Goal: Task Accomplishment & Management: Complete application form

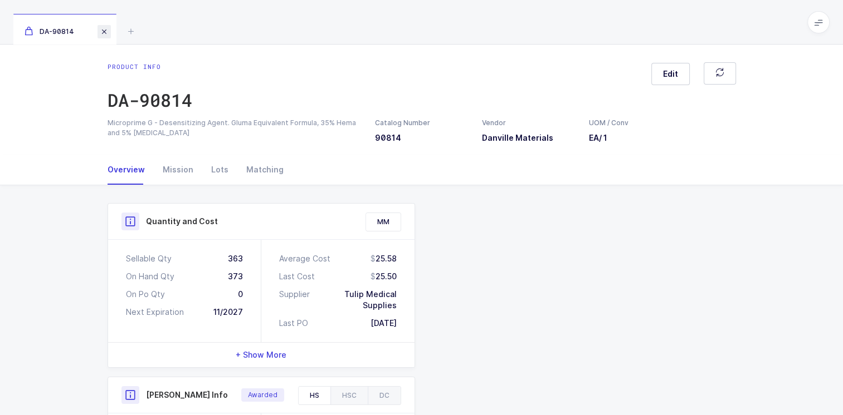
click at [105, 30] on span at bounding box center [103, 31] width 13 height 13
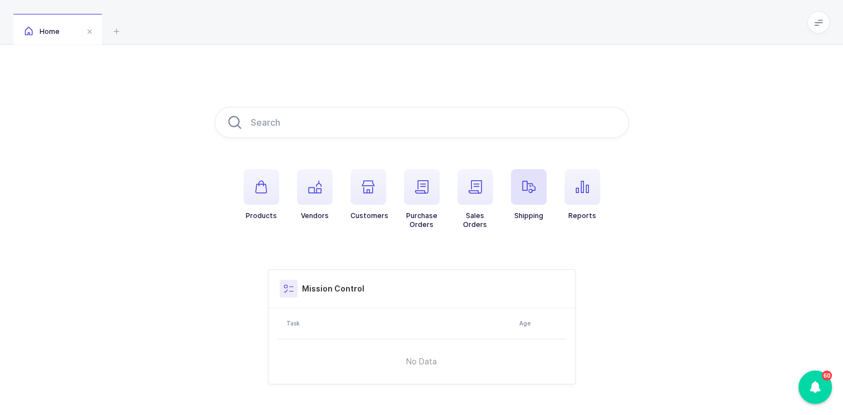
click at [410, 189] on span "button" at bounding box center [529, 187] width 36 height 36
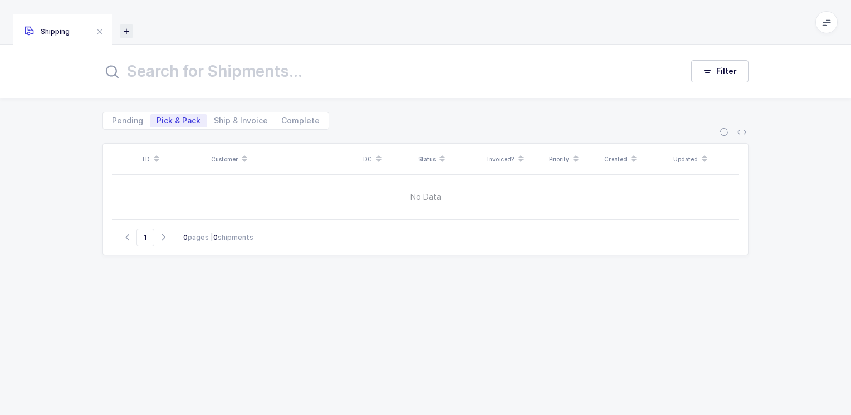
click at [128, 32] on icon at bounding box center [126, 31] width 13 height 13
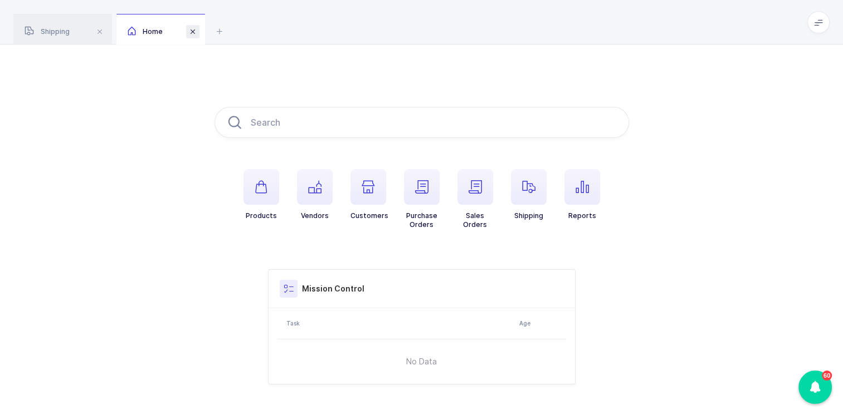
click at [197, 35] on span at bounding box center [192, 31] width 13 height 13
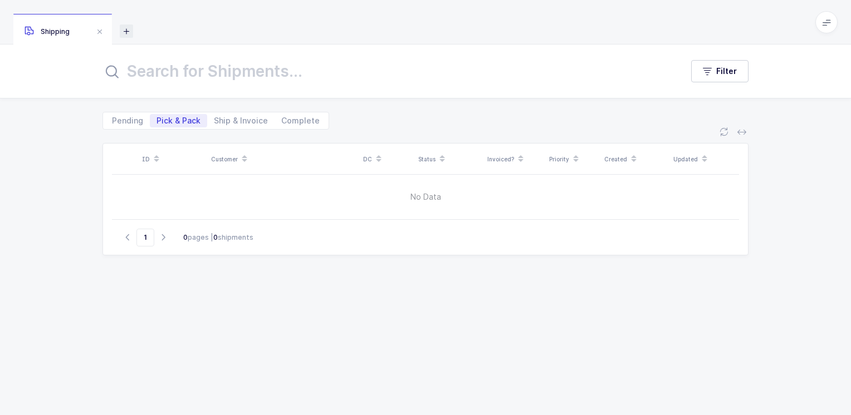
click at [130, 32] on icon at bounding box center [126, 31] width 13 height 13
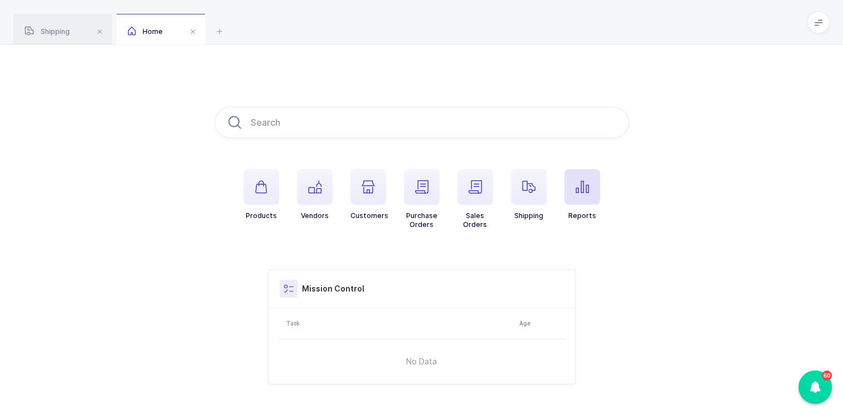
click at [410, 186] on icon "button" at bounding box center [581, 186] width 13 height 13
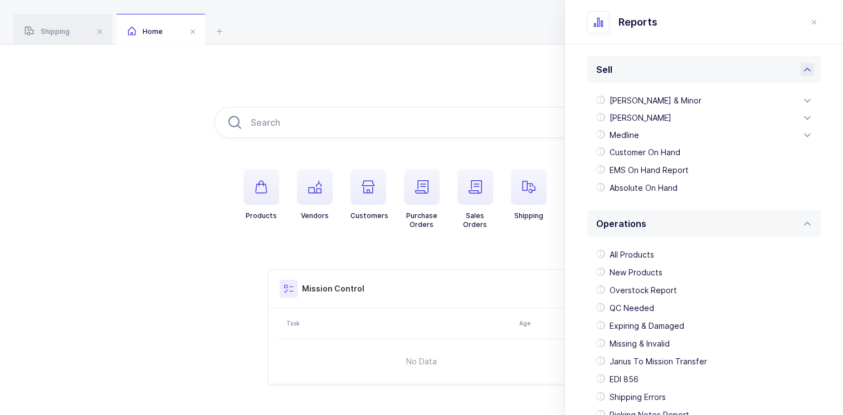
scroll to position [304, 0]
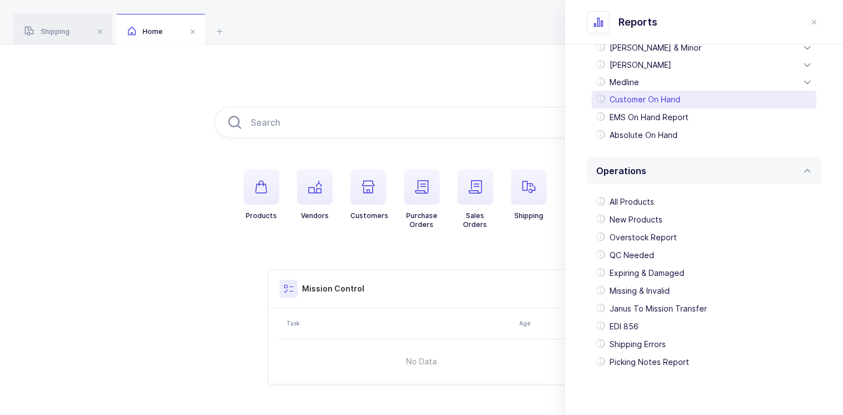
click at [410, 97] on div "Customer On Hand" at bounding box center [703, 100] width 224 height 18
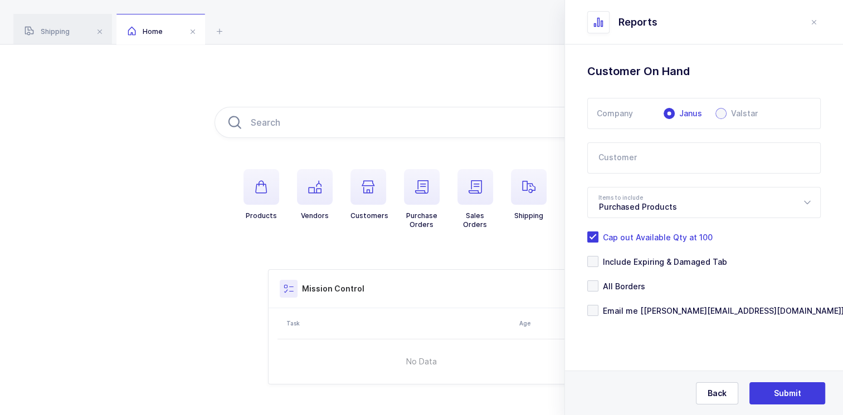
click at [410, 114] on span at bounding box center [720, 113] width 11 height 11
click at [410, 114] on input "Valstar" at bounding box center [720, 113] width 11 height 11
radio input "true"
radio input "false"
radio input "true"
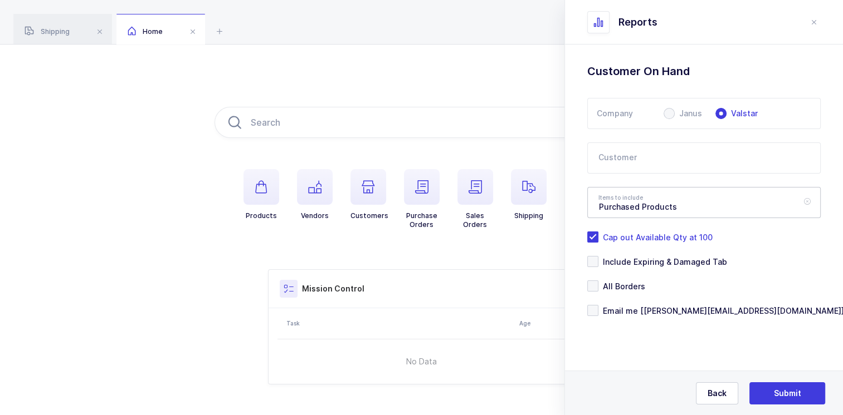
click at [410, 202] on icon at bounding box center [807, 202] width 14 height 31
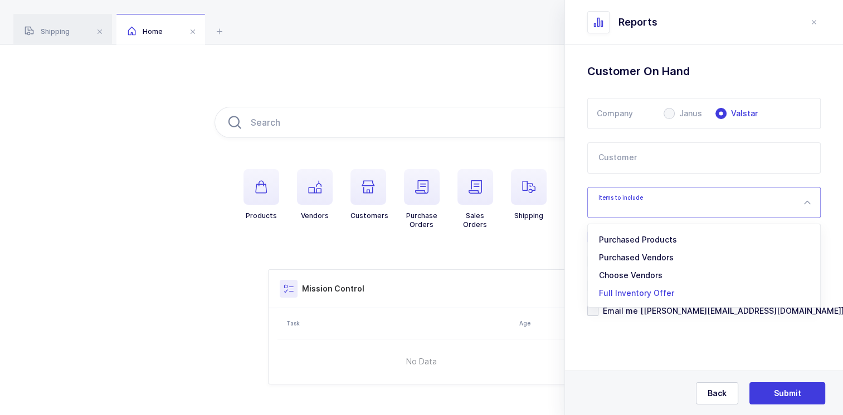
click at [410, 293] on span "Full Inventory Offer" at bounding box center [636, 292] width 75 height 9
type input "Full Inventory Offer"
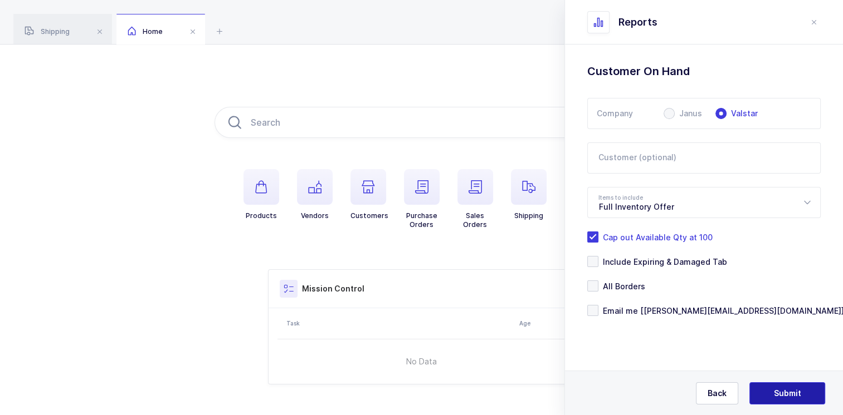
click at [410, 395] on span "Submit" at bounding box center [787, 393] width 27 height 11
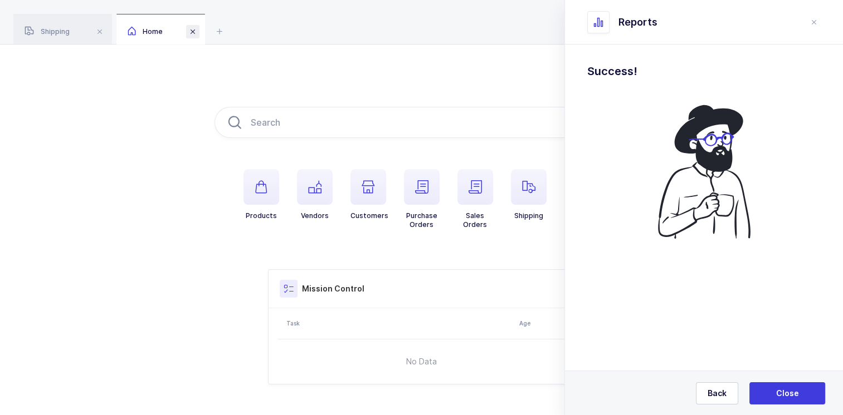
click at [193, 35] on span at bounding box center [192, 31] width 13 height 13
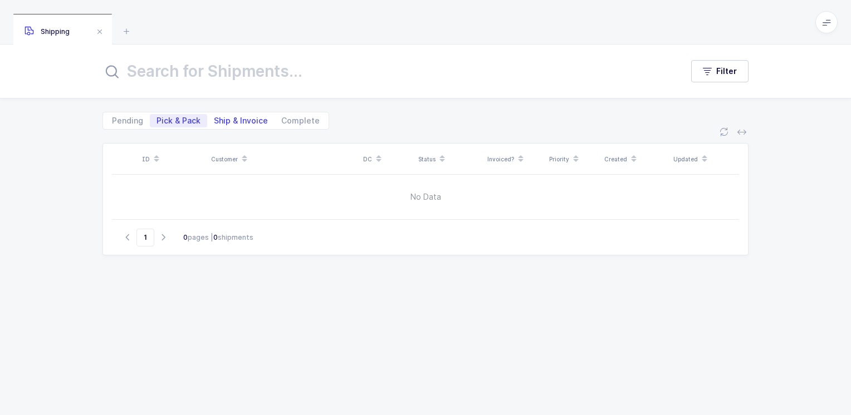
click at [239, 117] on span "Ship & Invoice" at bounding box center [241, 121] width 54 height 8
click at [214, 117] on input "Ship & Invoice" at bounding box center [210, 117] width 7 height 7
radio input "true"
radio input "false"
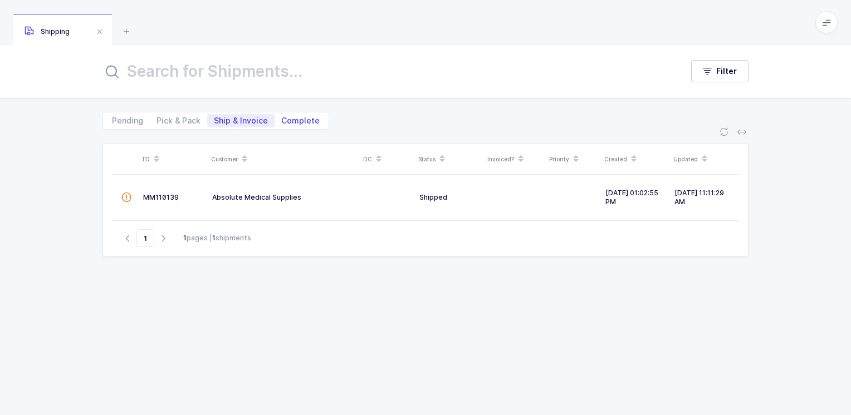
click at [303, 118] on span "Complete" at bounding box center [300, 121] width 38 height 8
click at [282, 118] on input "Complete" at bounding box center [278, 117] width 7 height 7
radio input "true"
radio input "false"
